Goal: Task Accomplishment & Management: Manage account settings

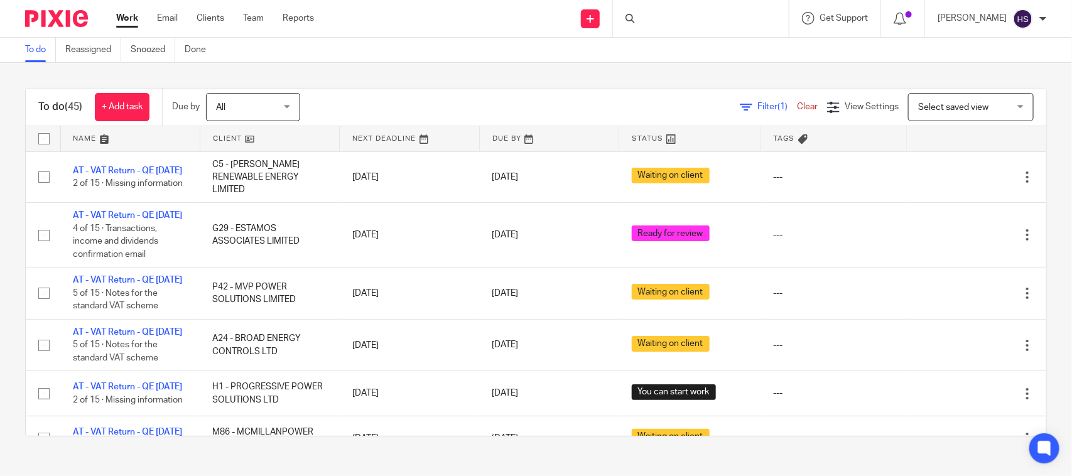
click at [519, 58] on div "To do Reassigned Snoozed Done" at bounding box center [536, 50] width 1072 height 25
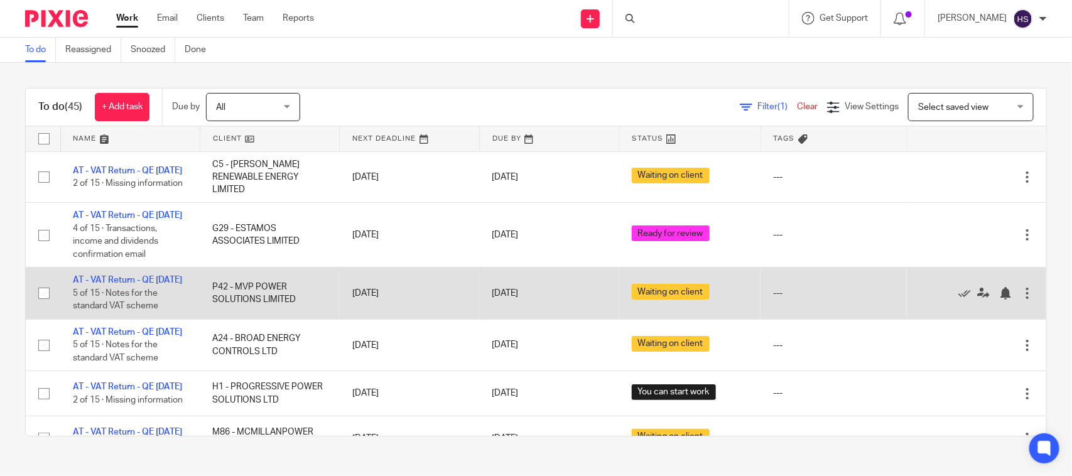
drag, startPoint x: 314, startPoint y: 355, endPoint x: 319, endPoint y: 298, distance: 56.7
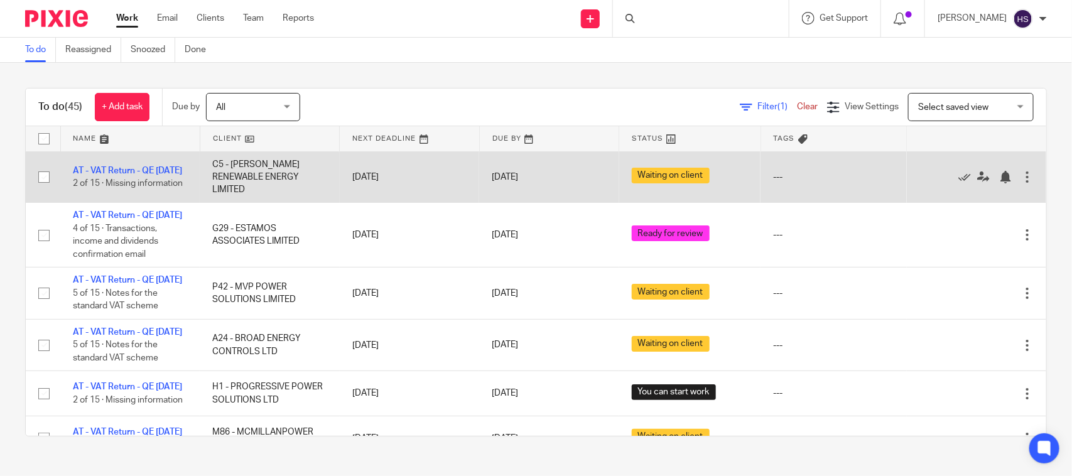
drag, startPoint x: 330, startPoint y: 336, endPoint x: 337, endPoint y: 166, distance: 169.7
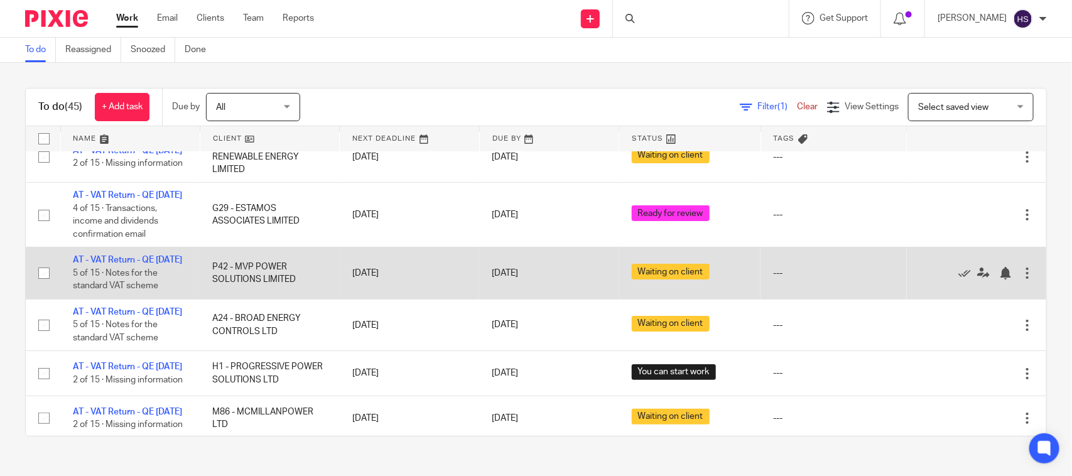
scroll to position [26, 0]
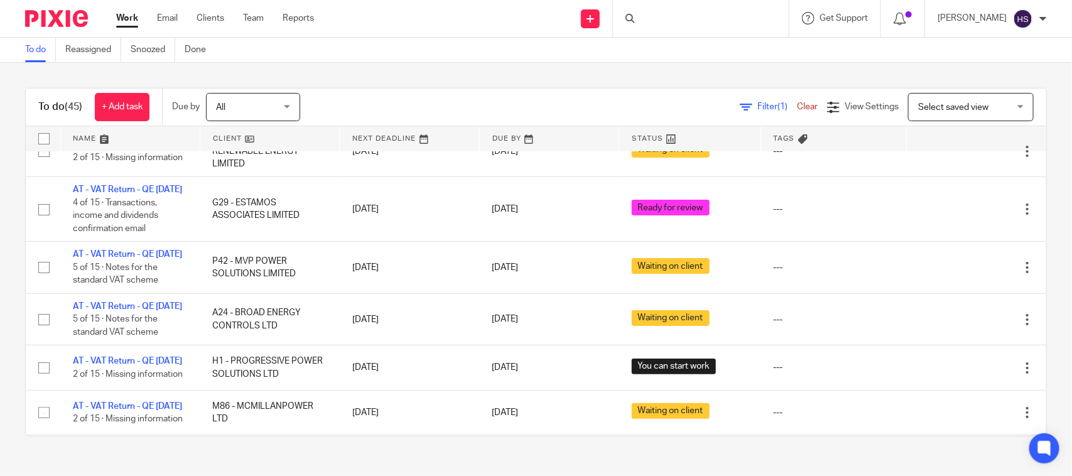
click at [357, 72] on div "To do (45) + Add task Due by All All Today Tomorrow This week Next week This mo…" at bounding box center [536, 262] width 1072 height 399
drag, startPoint x: 245, startPoint y: 356, endPoint x: 267, endPoint y: 149, distance: 207.8
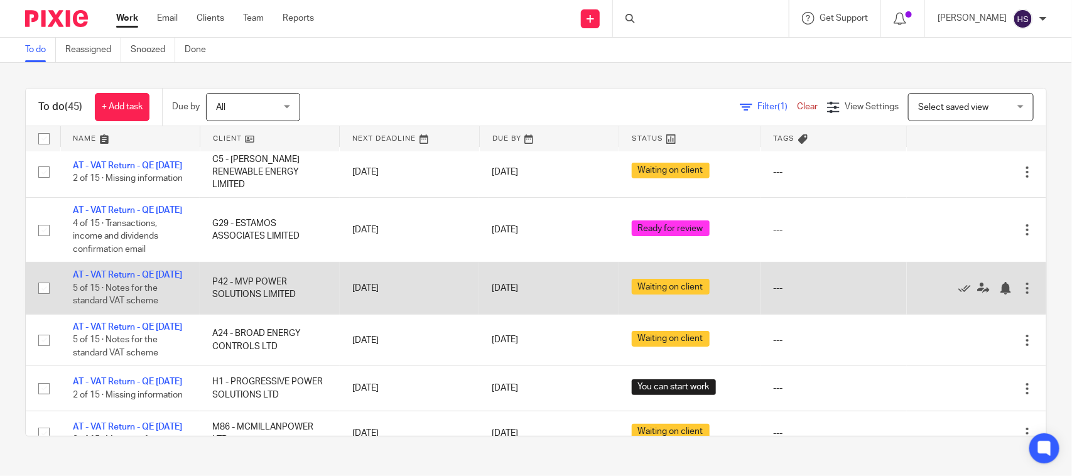
scroll to position [0, 0]
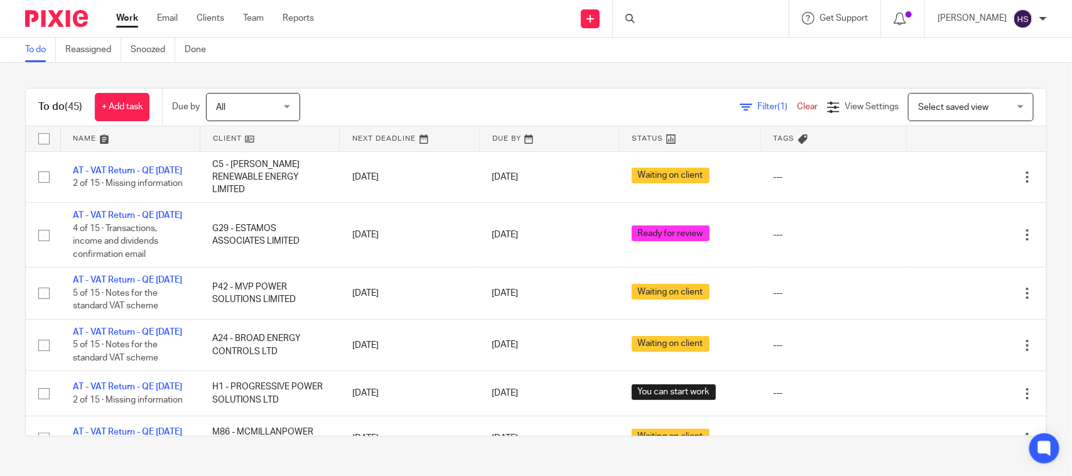
click at [129, 23] on link "Work" at bounding box center [127, 18] width 22 height 13
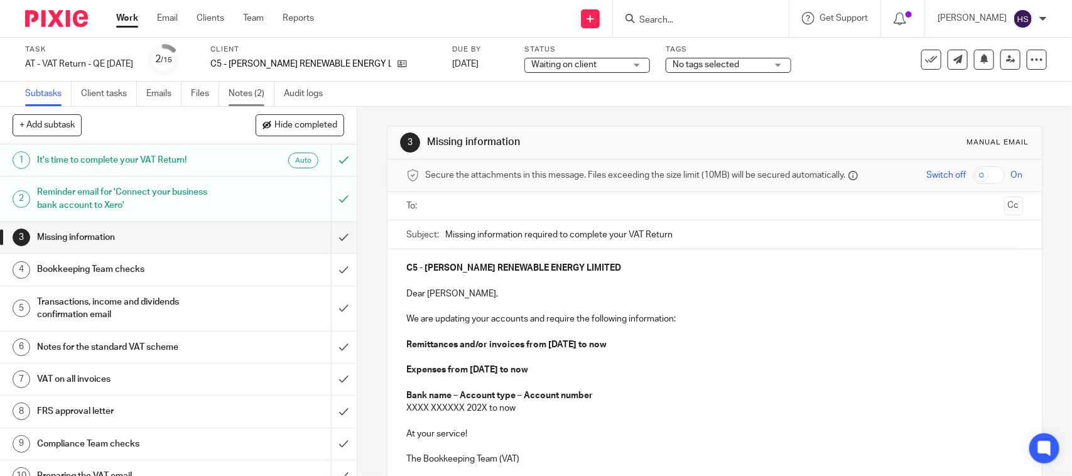
click at [257, 95] on link "Notes (2)" at bounding box center [252, 94] width 46 height 24
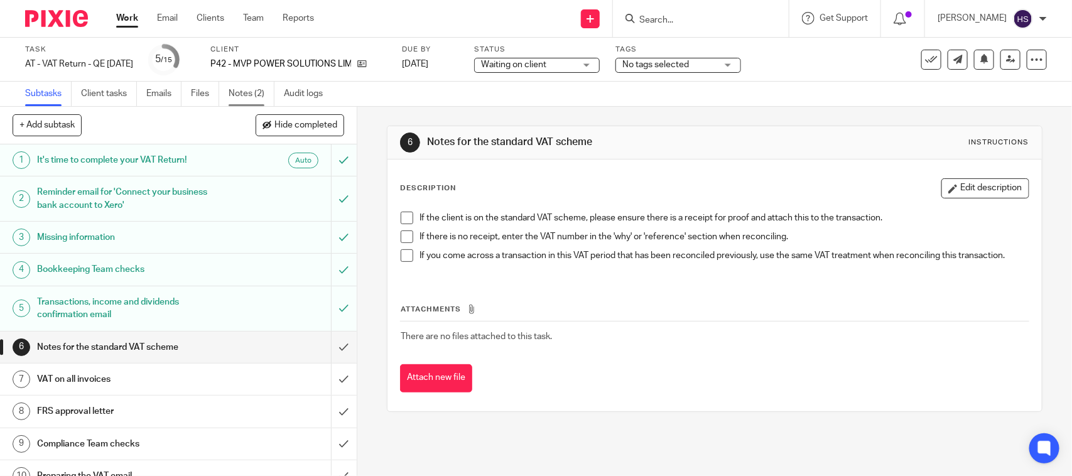
click at [243, 85] on link "Notes (2)" at bounding box center [252, 94] width 46 height 24
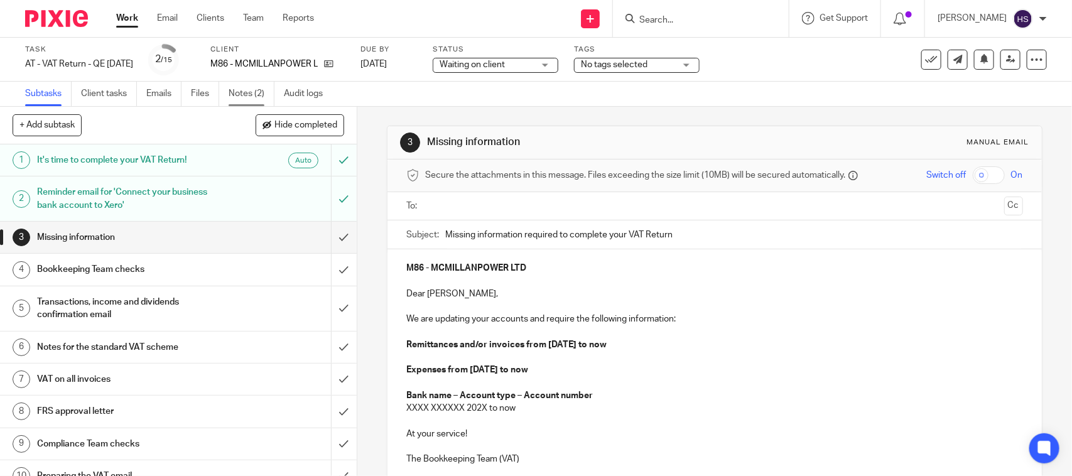
click at [253, 94] on link "Notes (2)" at bounding box center [252, 94] width 46 height 24
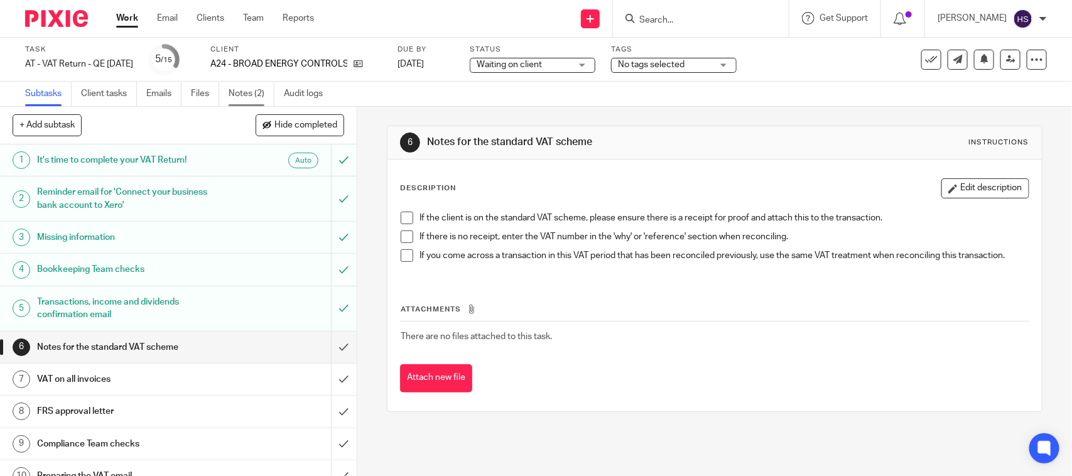
click at [256, 93] on link "Notes (2)" at bounding box center [252, 94] width 46 height 24
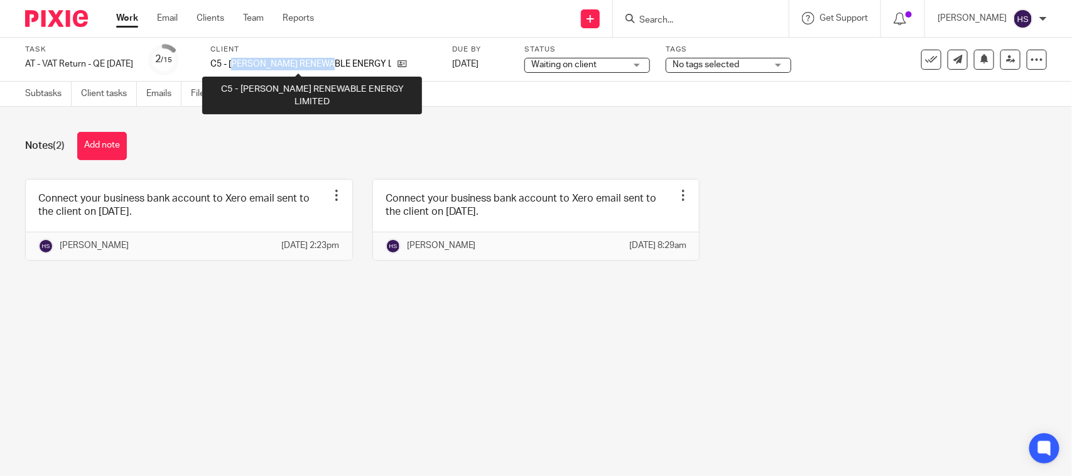
drag, startPoint x: 257, startPoint y: 63, endPoint x: 350, endPoint y: 63, distance: 92.9
click at [350, 63] on p "C5 - [PERSON_NAME] RENEWABLE ENERGY LIMITED" at bounding box center [300, 64] width 181 height 13
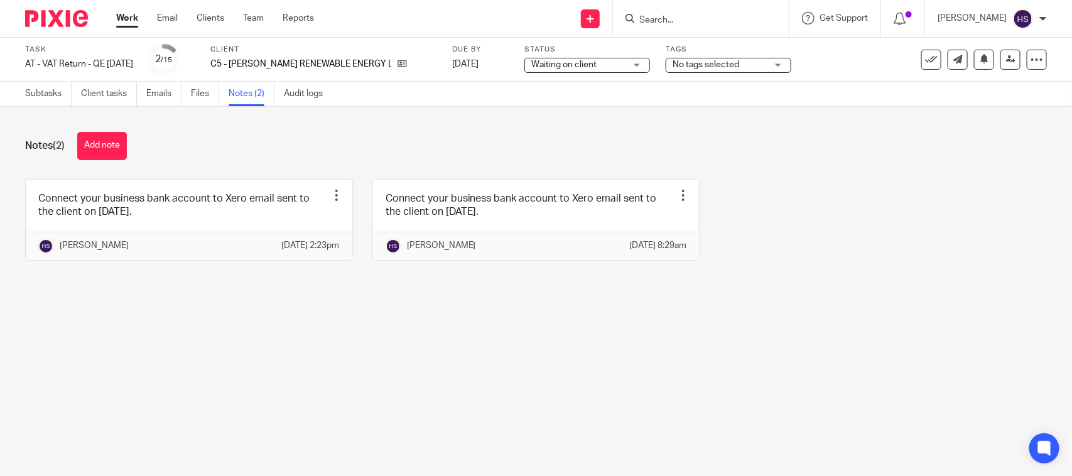
click at [267, 119] on div "Notes (2) Add note Connect your business bank account to Xero email sent to the…" at bounding box center [536, 206] width 1072 height 198
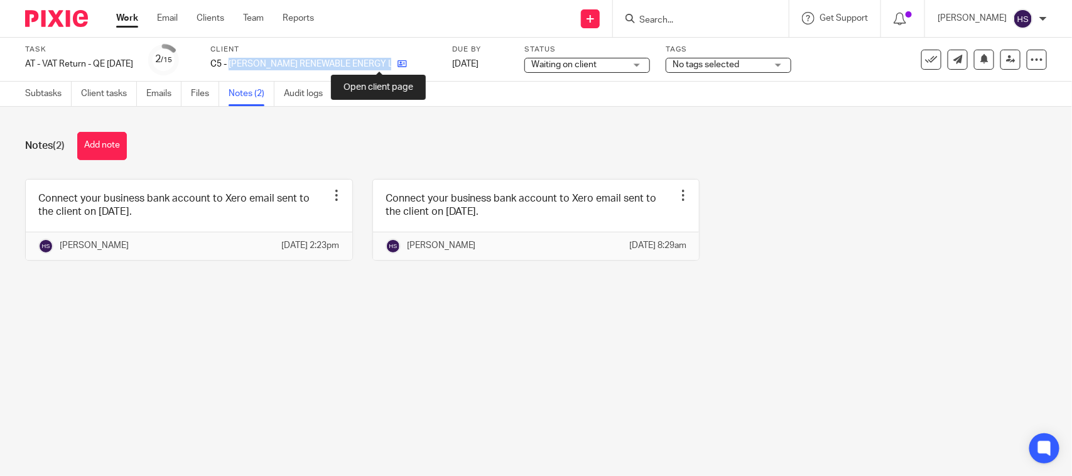
drag, startPoint x: 249, startPoint y: 61, endPoint x: 380, endPoint y: 60, distance: 131.2
click at [380, 60] on div "C5 - [PERSON_NAME] RENEWABLE ENERGY LIMITED" at bounding box center [323, 64] width 226 height 13
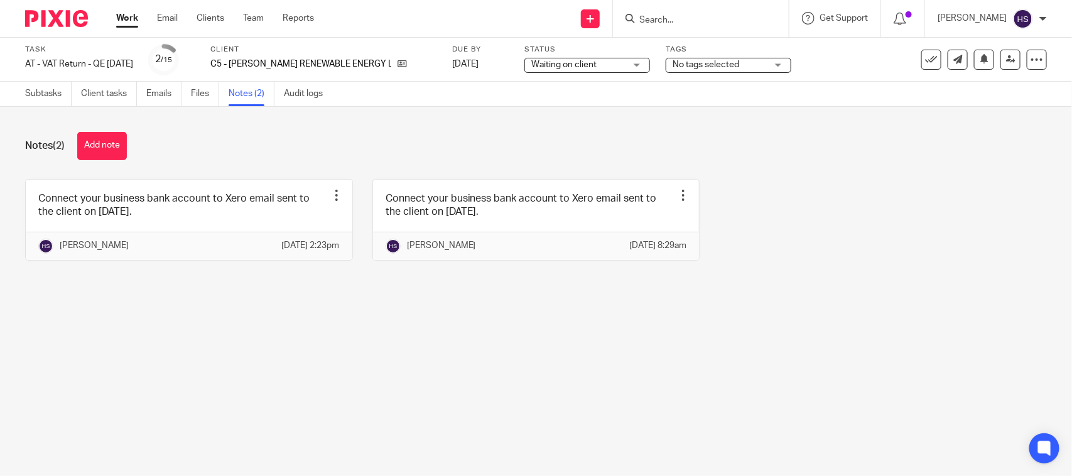
click at [325, 49] on label "Client" at bounding box center [323, 50] width 226 height 10
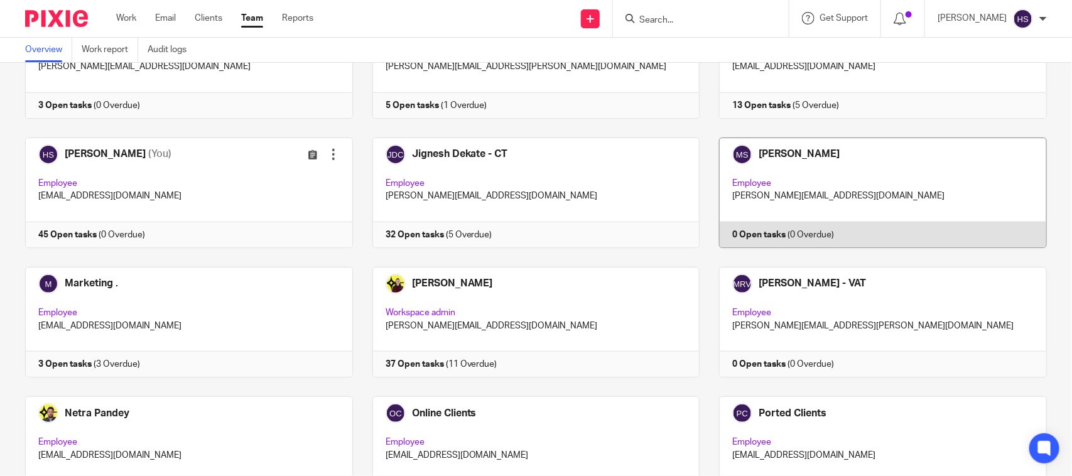
scroll to position [523, 0]
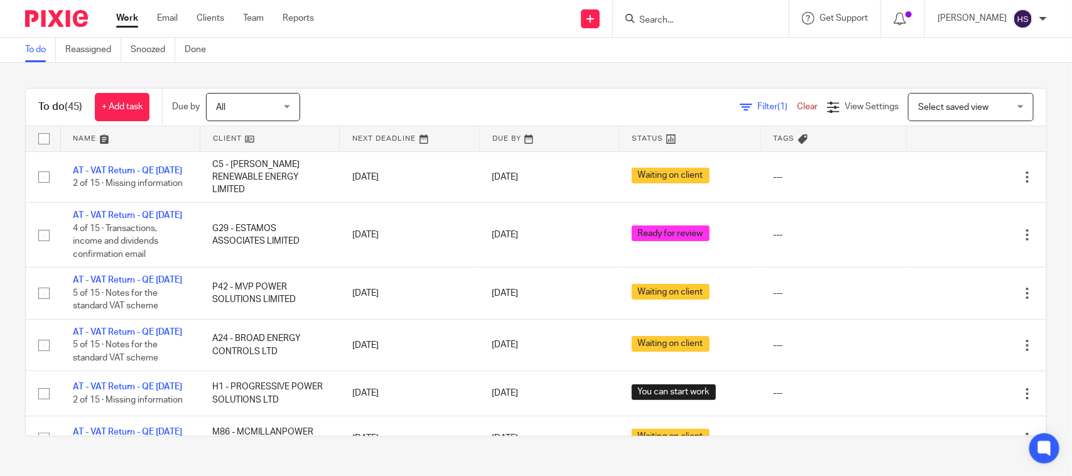
click at [362, 77] on div "To do (45) + Add task Due by All All Today Tomorrow This week Next week This mo…" at bounding box center [536, 262] width 1072 height 399
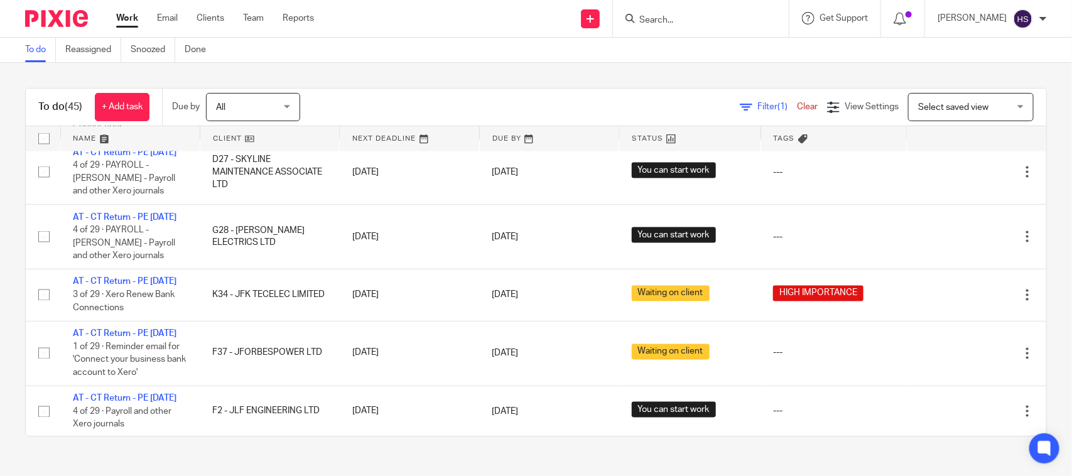
scroll to position [967, 0]
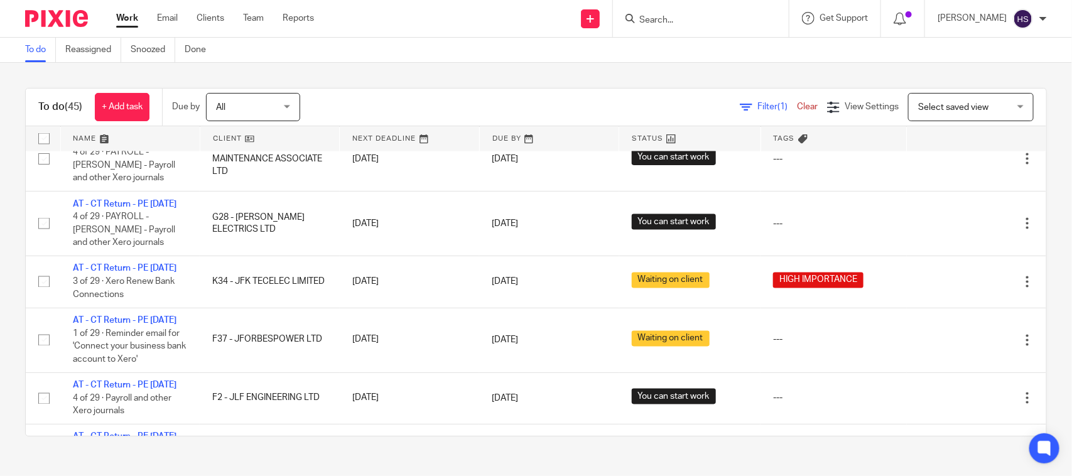
click at [397, 60] on div "To do Reassigned Snoozed Done" at bounding box center [536, 50] width 1072 height 25
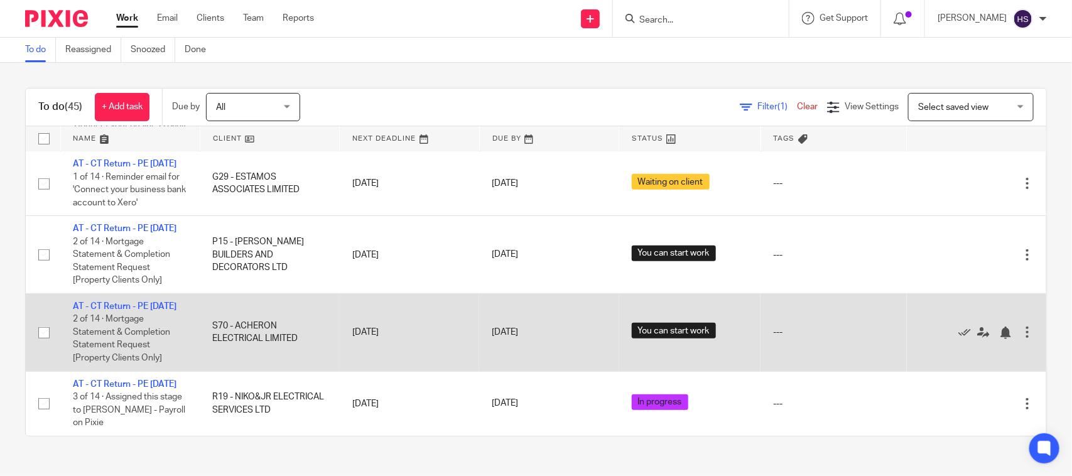
scroll to position [2919, 0]
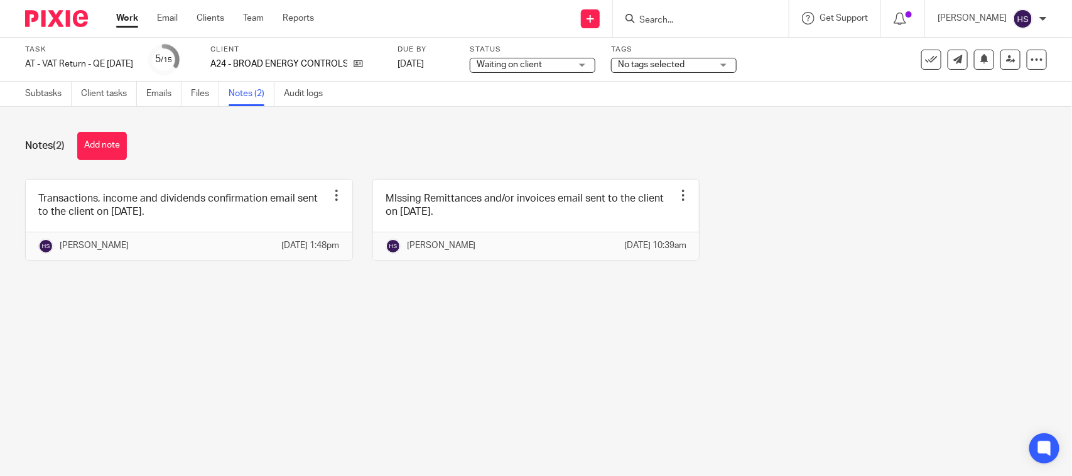
click at [425, 301] on div "Notes (2) Add note Transactions, income and dividends confirmation email sent t…" at bounding box center [536, 206] width 1072 height 198
